Goal: Task Accomplishment & Management: Use online tool/utility

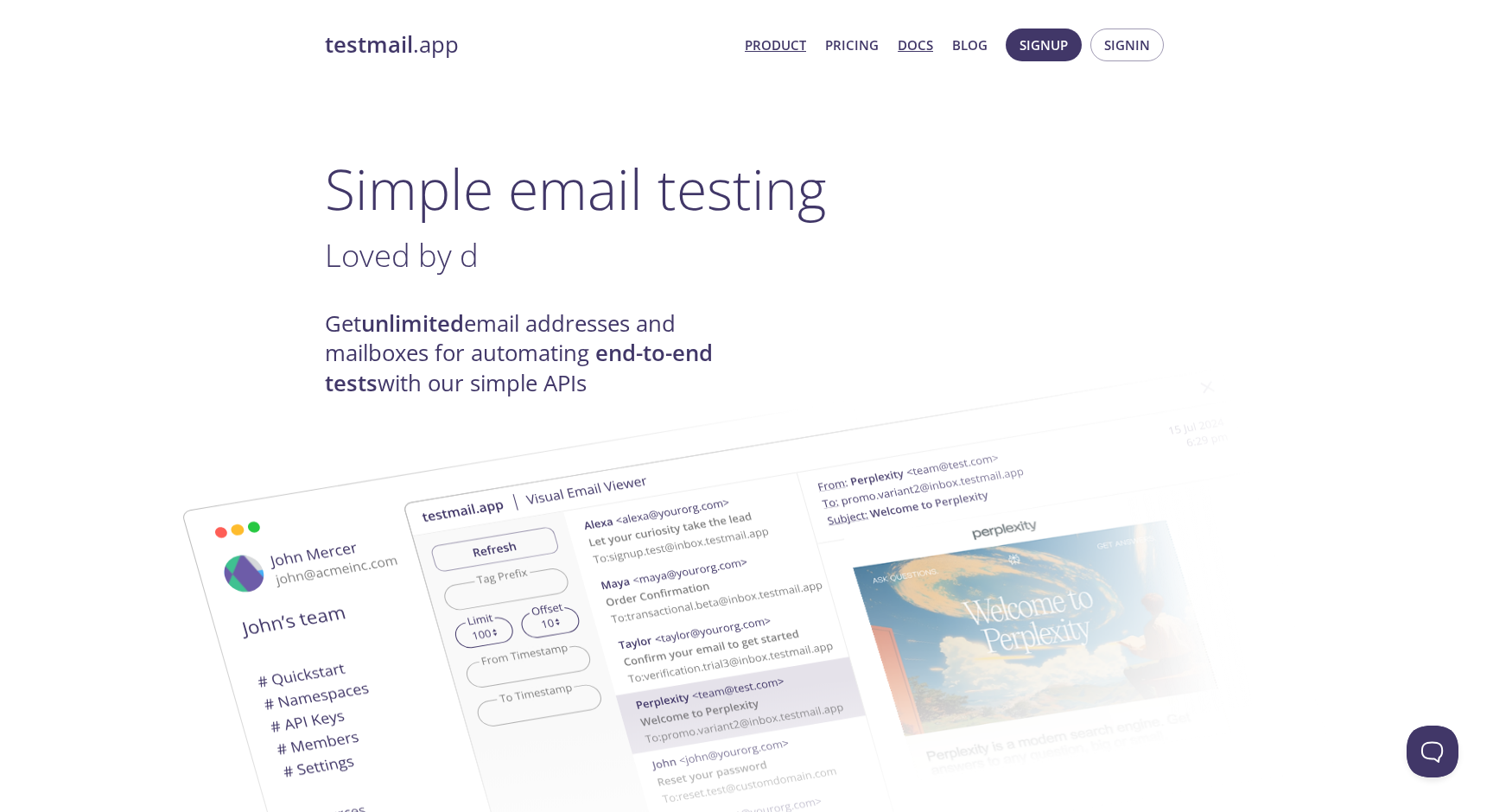
click at [902, 50] on link "Docs" at bounding box center [915, 45] width 36 height 23
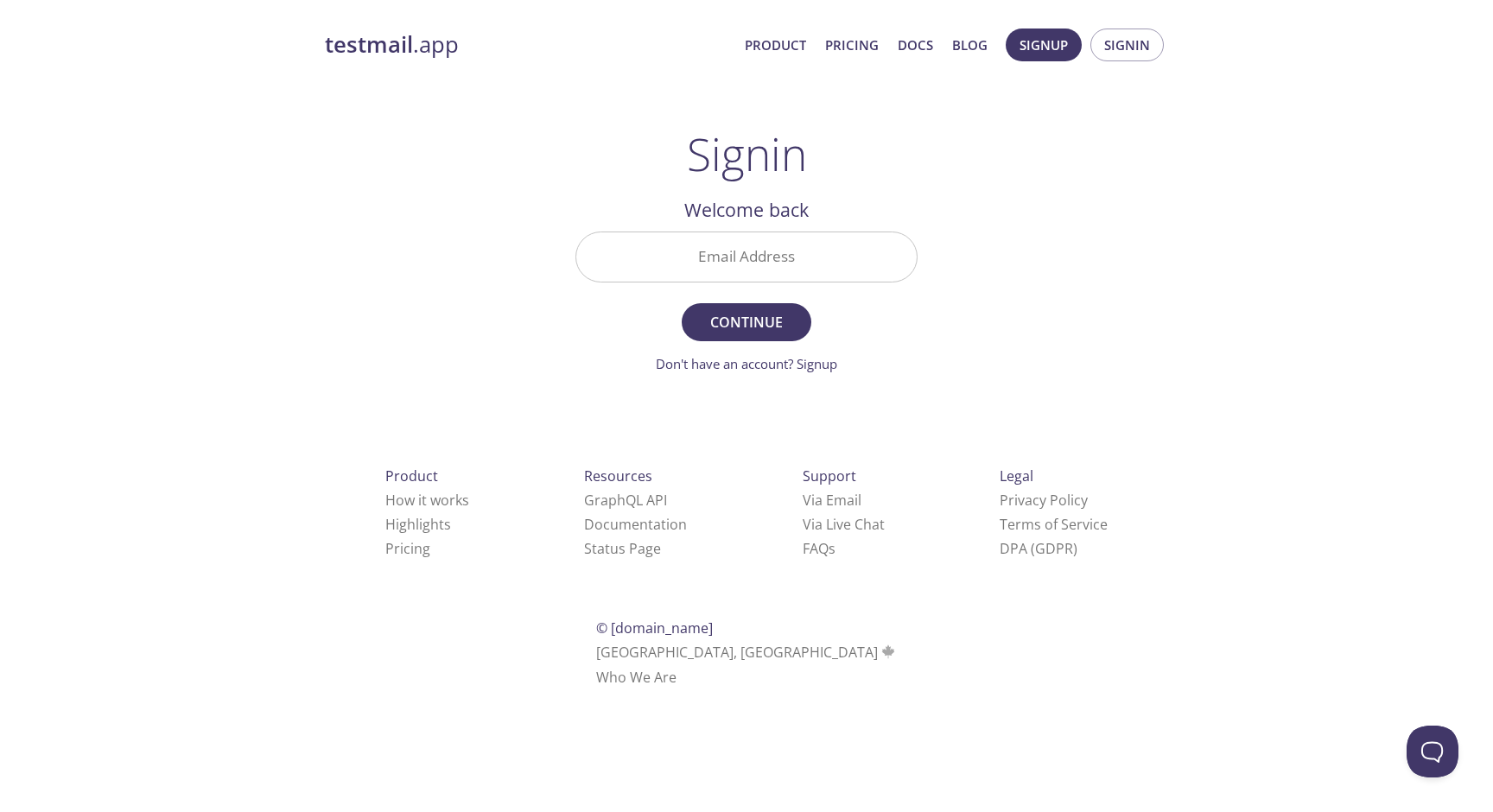
click at [707, 254] on input "Email Address" at bounding box center [747, 257] width 341 height 50
type input "[PERSON_NAME][EMAIL_ADDRESS][PERSON_NAME][DOMAIN_NAME]"
click at [752, 334] on span "Continue" at bounding box center [746, 322] width 91 height 24
click at [832, 271] on input "Signin Security Code" at bounding box center [747, 257] width 341 height 50
paste input "78PEPU7"
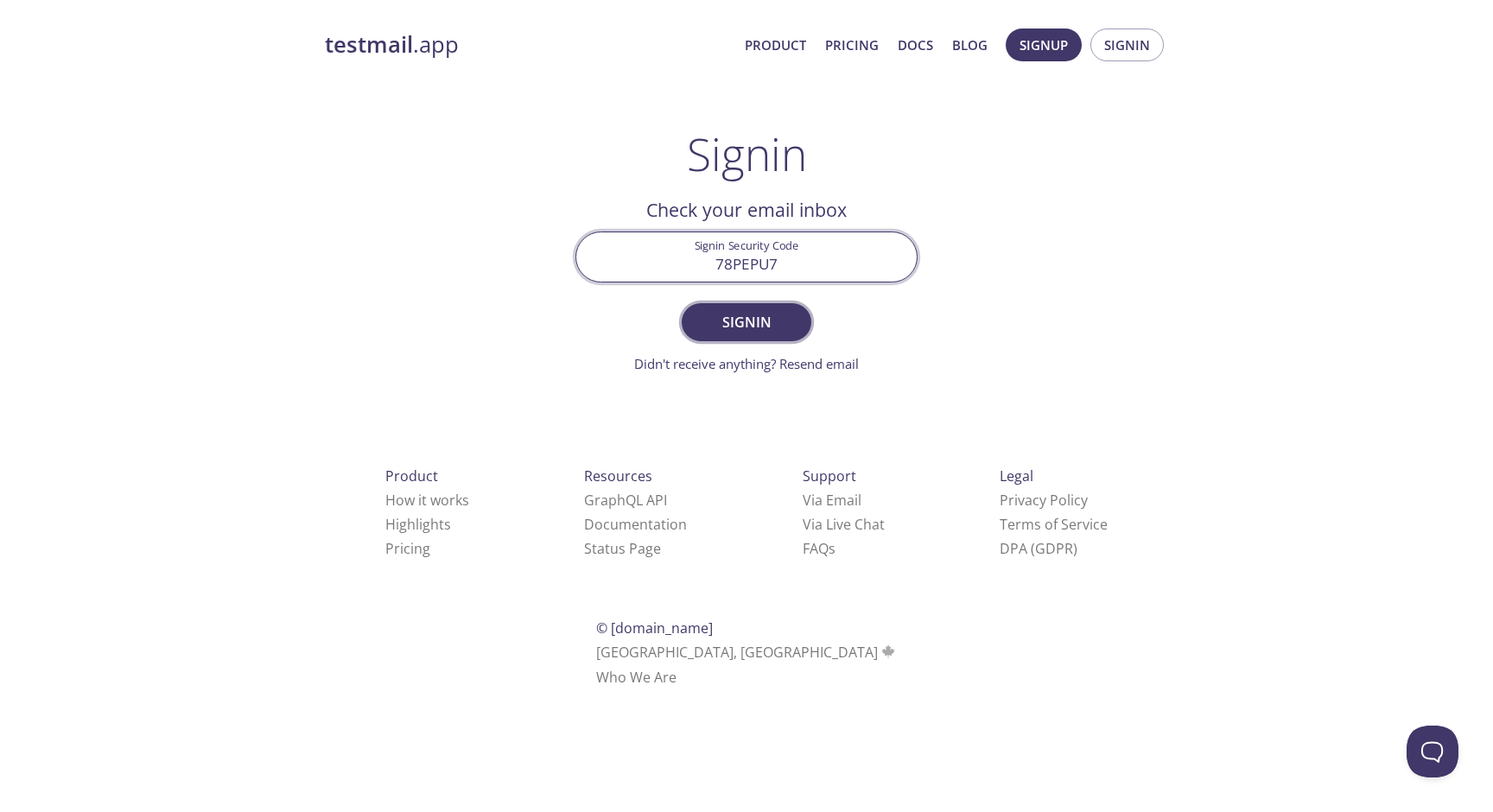
type input "78PEPU7"
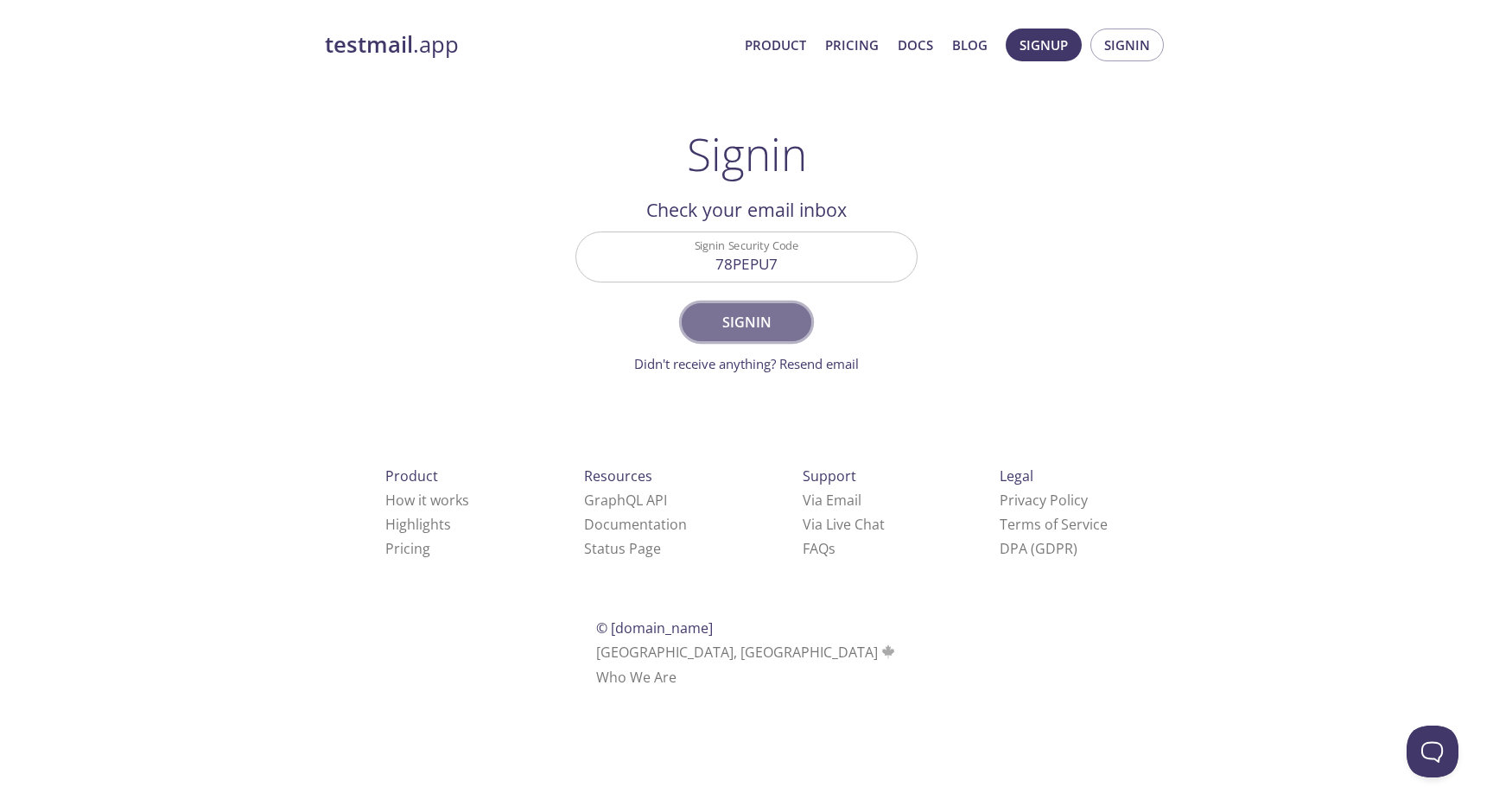
click at [774, 328] on span "Signin" at bounding box center [746, 322] width 91 height 24
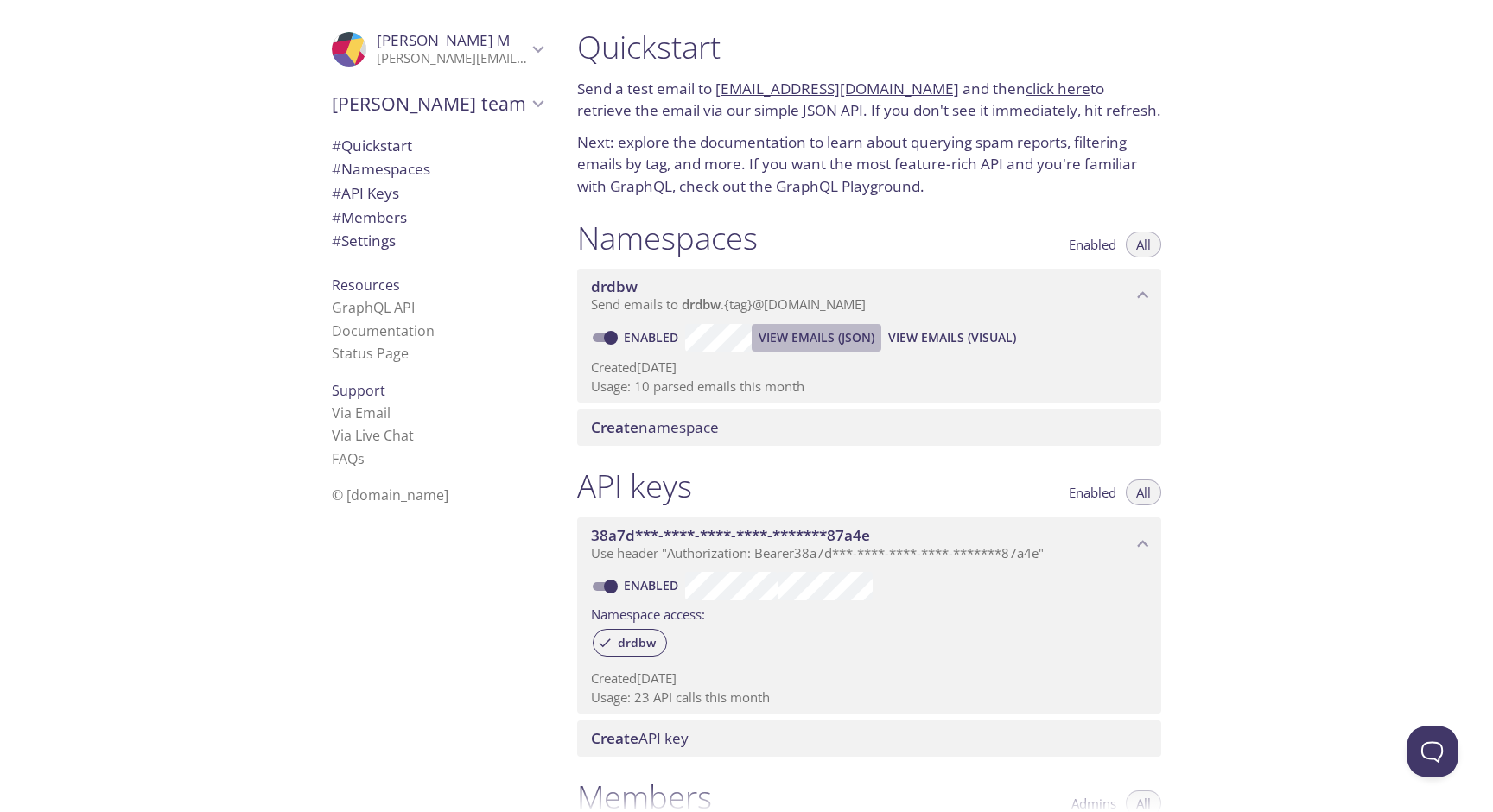
click at [830, 342] on span "View Emails (JSON)" at bounding box center [816, 338] width 116 height 21
click at [959, 347] on span "View Emails (Visual)" at bounding box center [952, 338] width 128 height 21
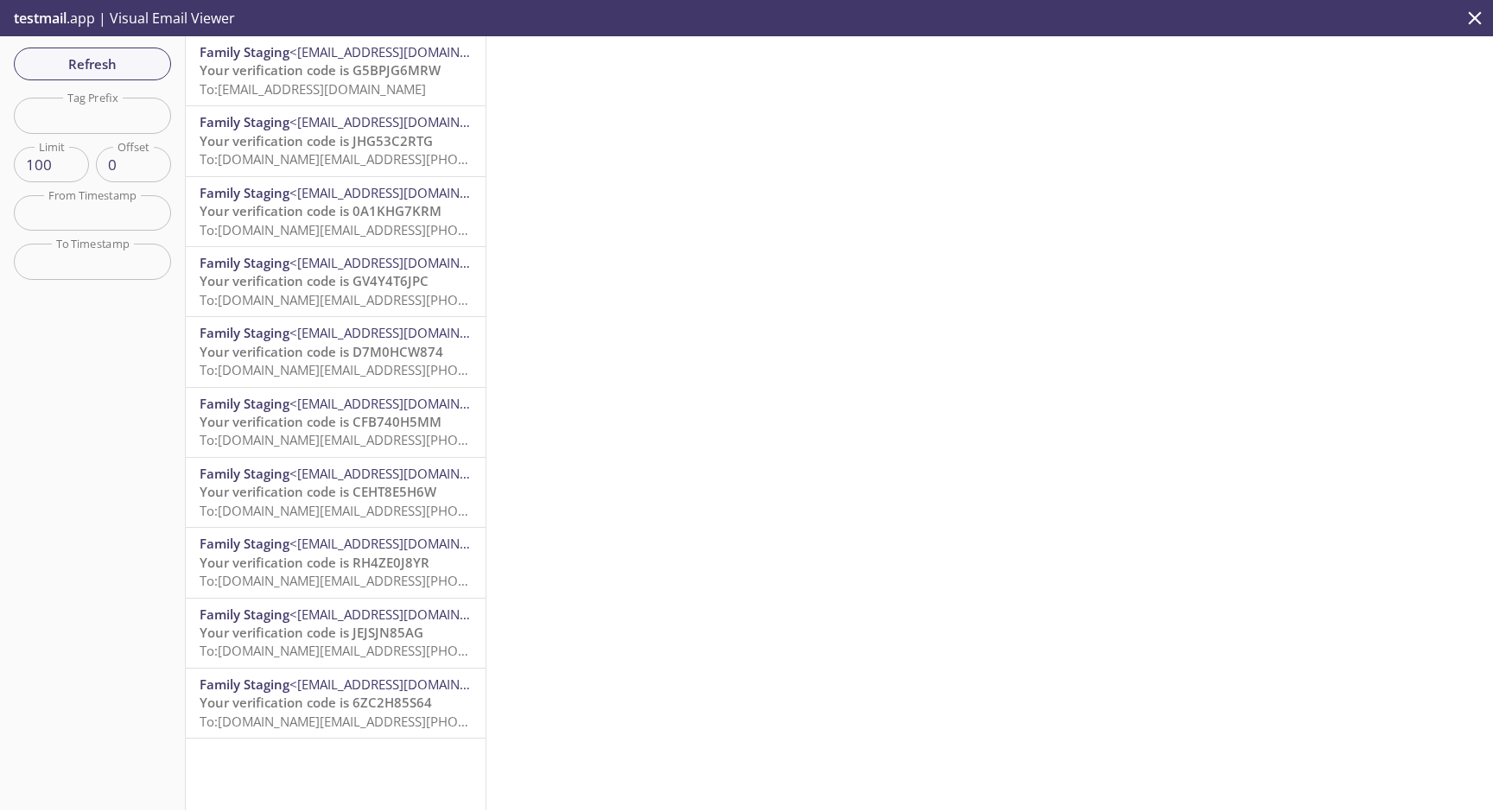
click at [425, 88] on span "To: drdbw.pushsdk_ios_1755856936@inbox.testmail.app" at bounding box center [312, 88] width 227 height 17
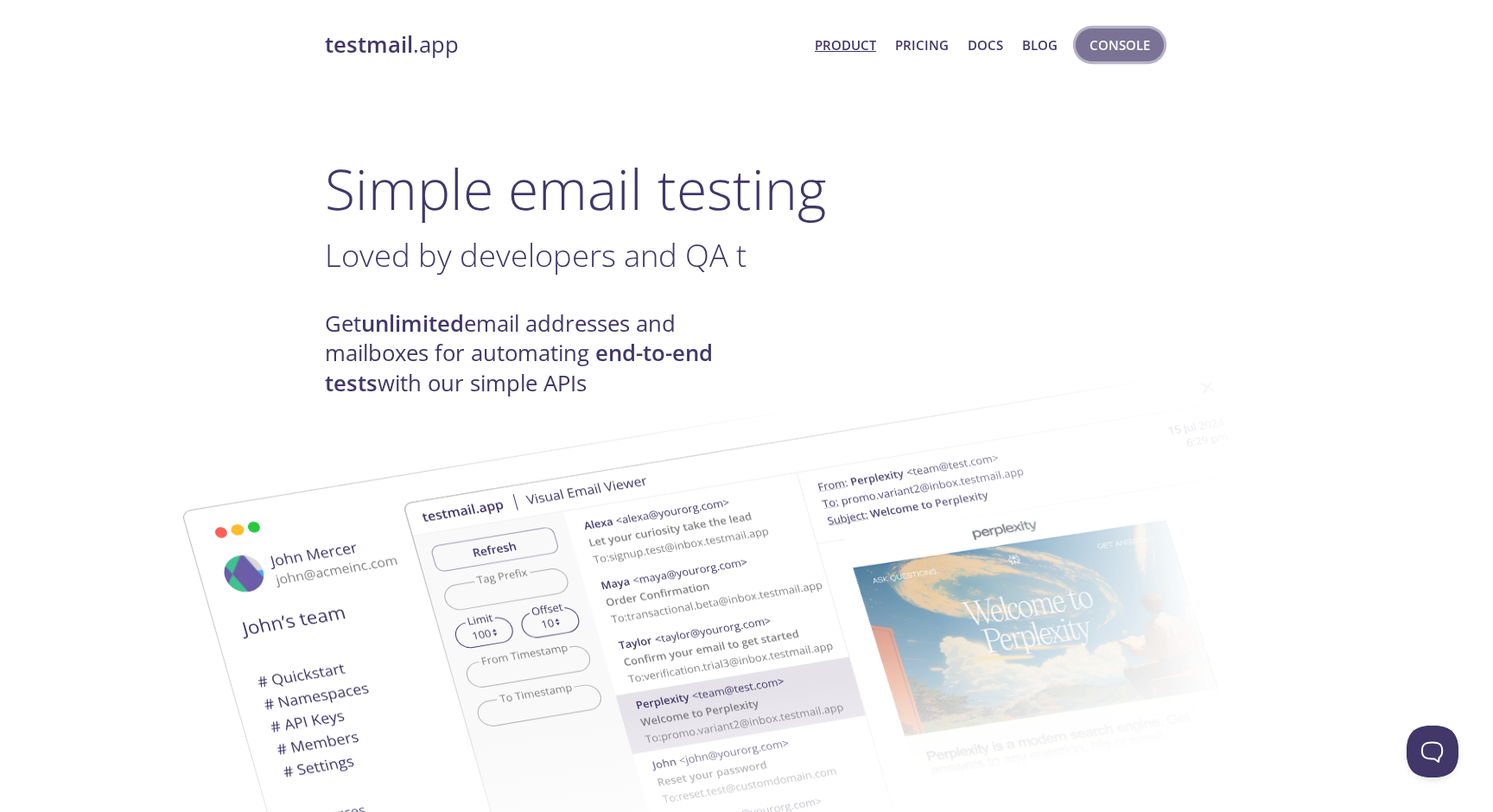
click at [1116, 51] on span "Console" at bounding box center [1120, 45] width 60 height 23
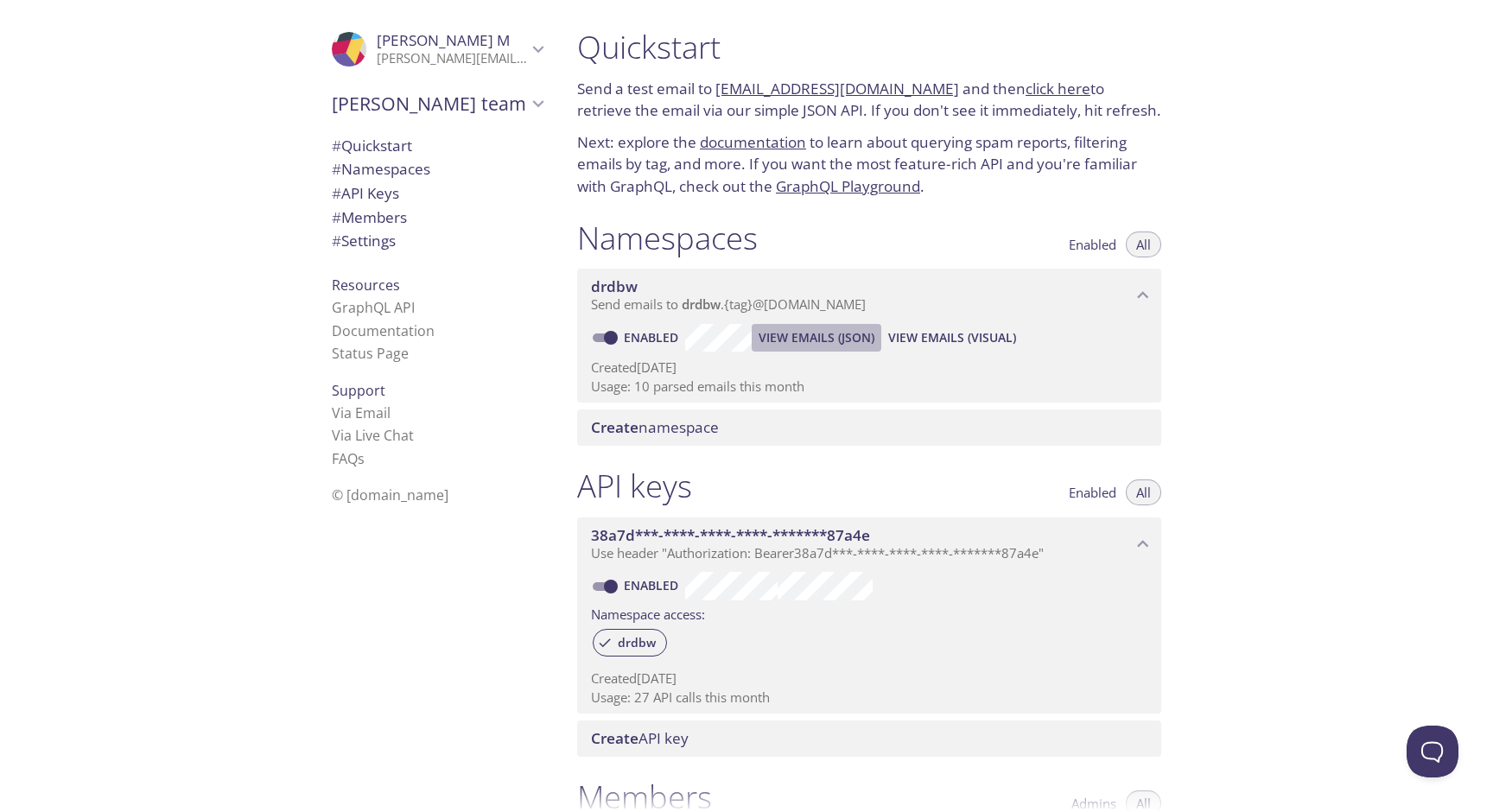
click at [820, 343] on span "View Emails (JSON)" at bounding box center [816, 338] width 116 height 21
click at [387, 337] on link "Documentation" at bounding box center [383, 330] width 103 height 19
